Goal: Contribute content: Add original content to the website for others to see

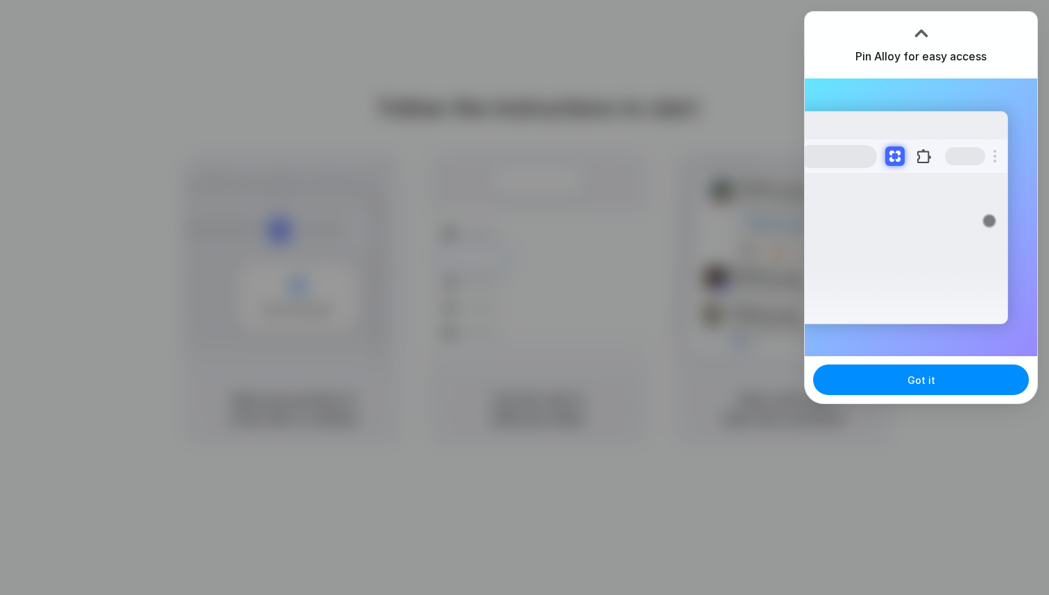
click at [923, 33] on div at bounding box center [921, 33] width 21 height 21
click at [724, 273] on div at bounding box center [524, 297] width 1049 height 595
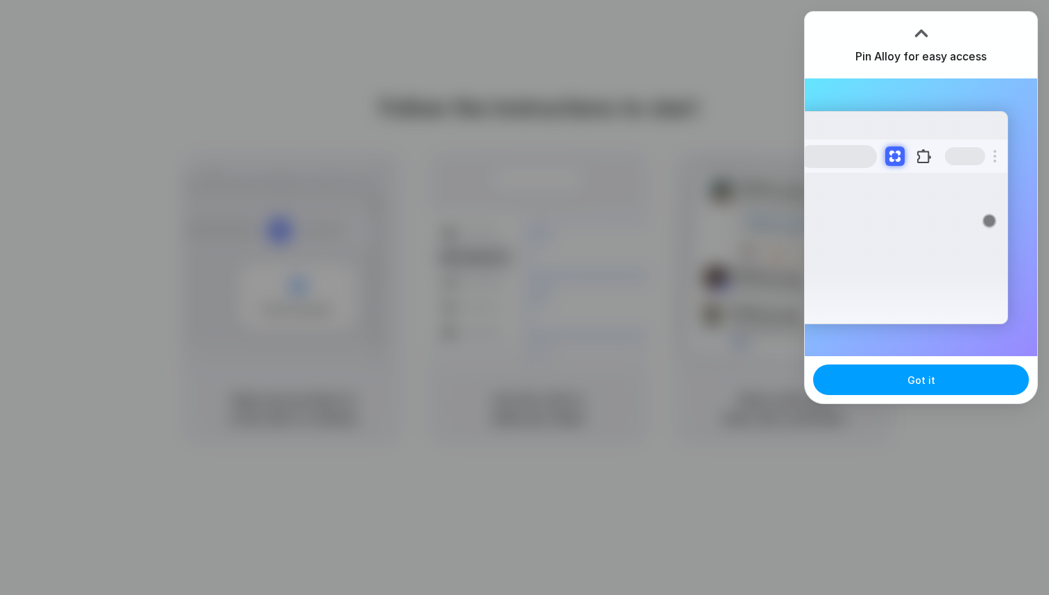
click at [873, 368] on button "Got it" at bounding box center [921, 379] width 216 height 31
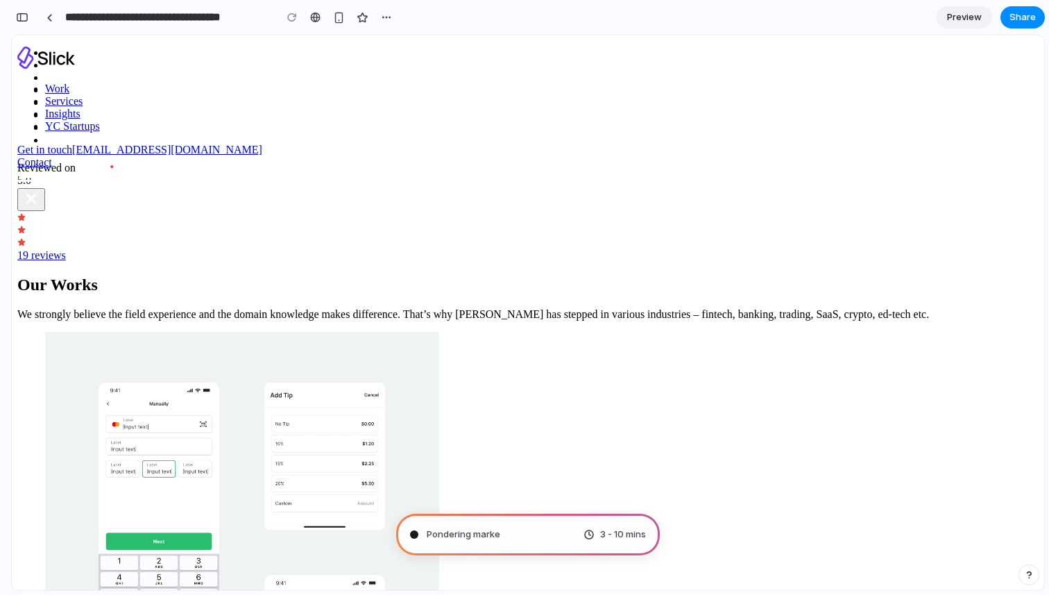
type input "**********"
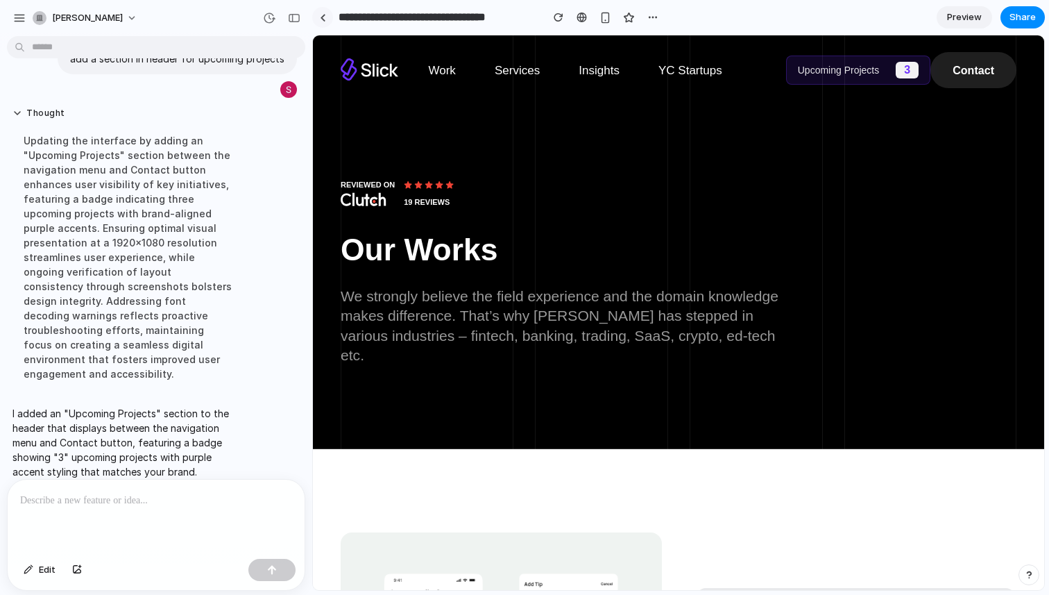
click at [317, 12] on link at bounding box center [322, 17] width 21 height 21
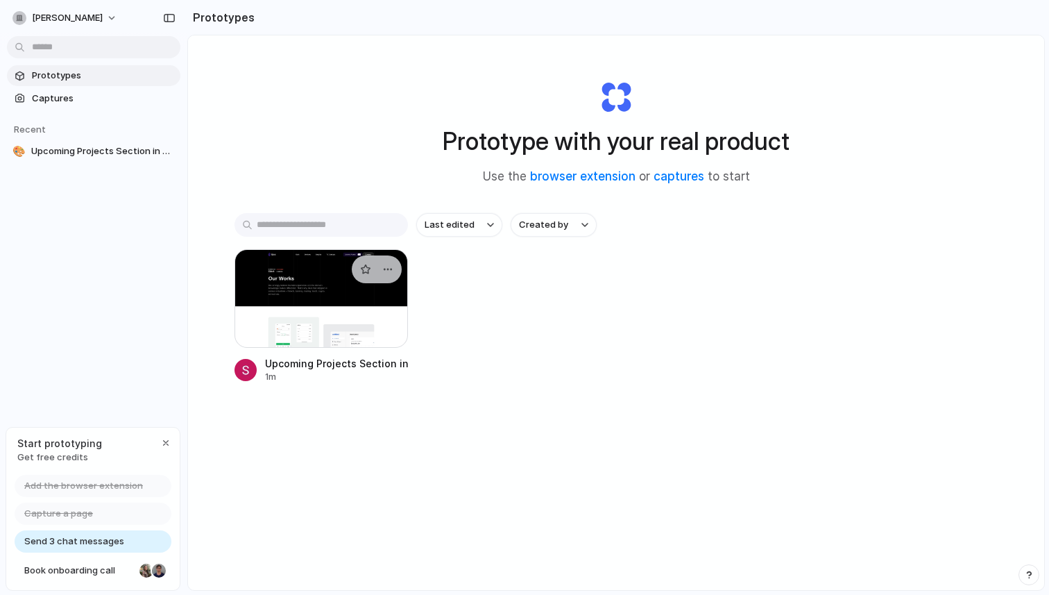
click at [310, 296] on div at bounding box center [320, 298] width 173 height 99
